Goal: Go to known website: Access a specific website the user already knows

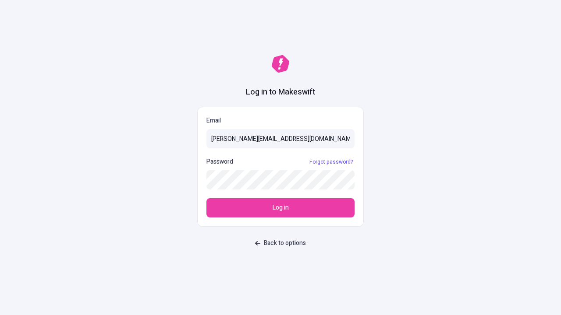
type input "sasha+test-ui@makeswift.com"
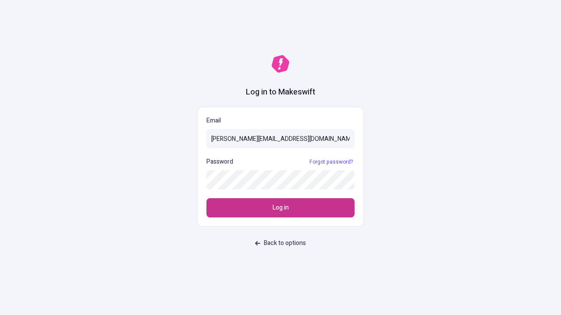
click at [280, 208] on span "Log in" at bounding box center [280, 208] width 16 height 10
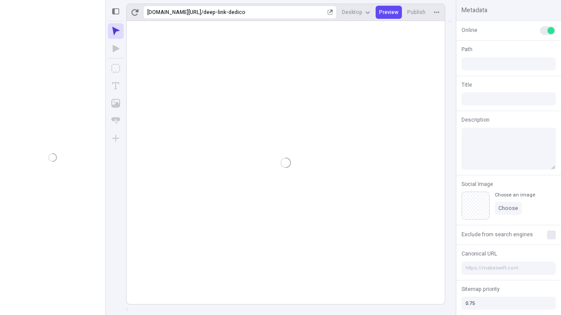
type input "/deep-link-dedico"
